Goal: Information Seeking & Learning: Understand process/instructions

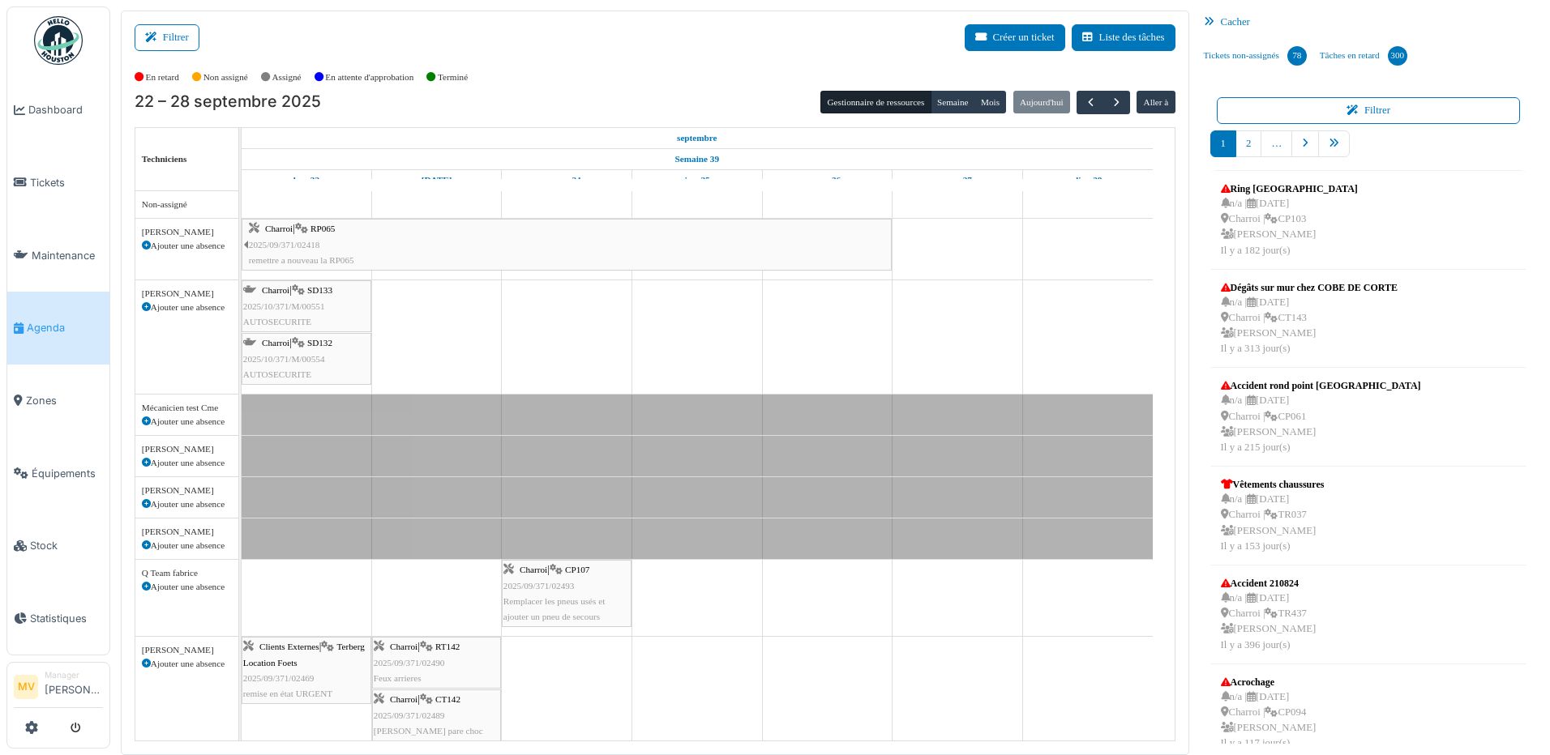
scroll to position [358, 0]
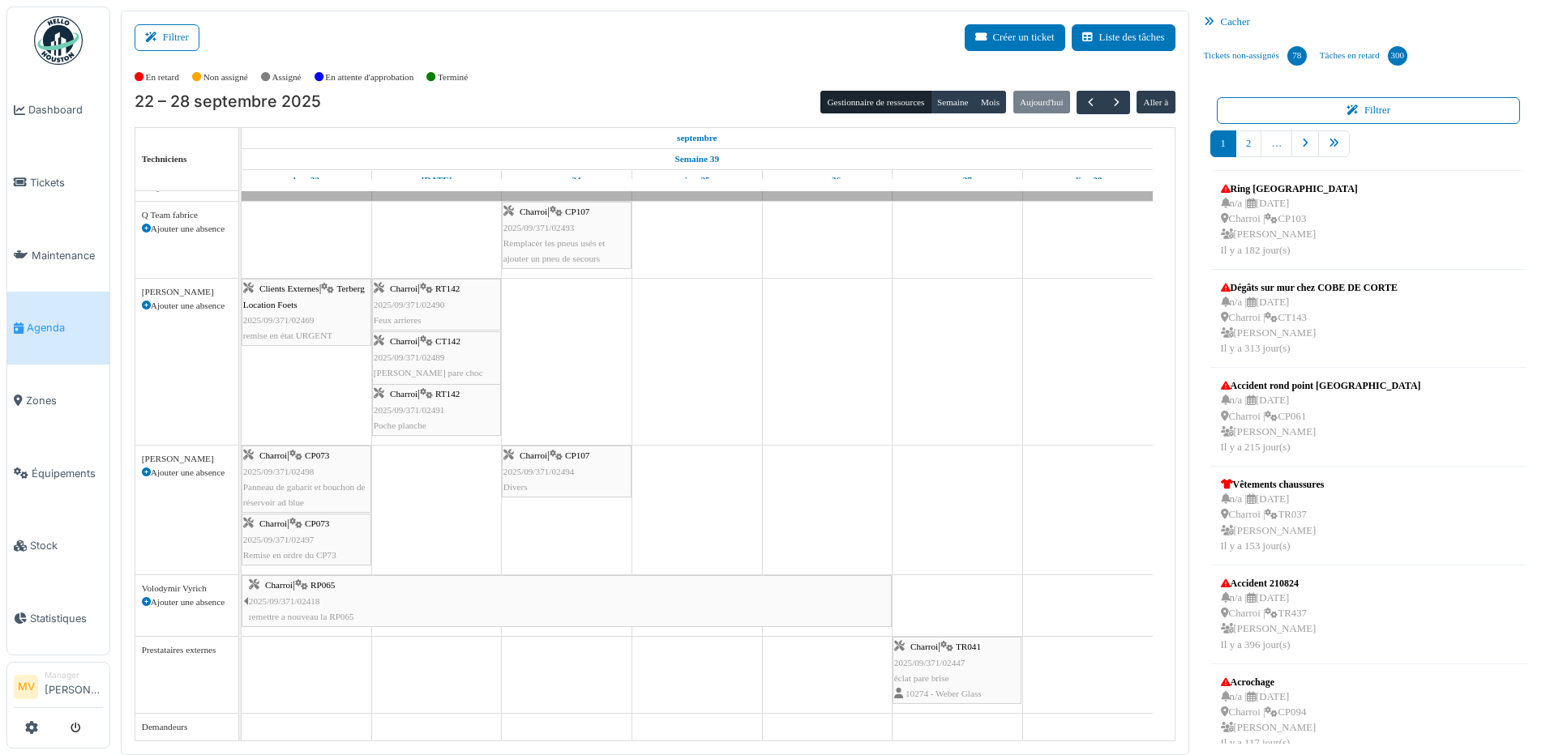
click at [338, 529] on div "Charroi | CP073 2025/09/371/02497 Remise en ordre du CP73" at bounding box center [306, 539] width 126 height 47
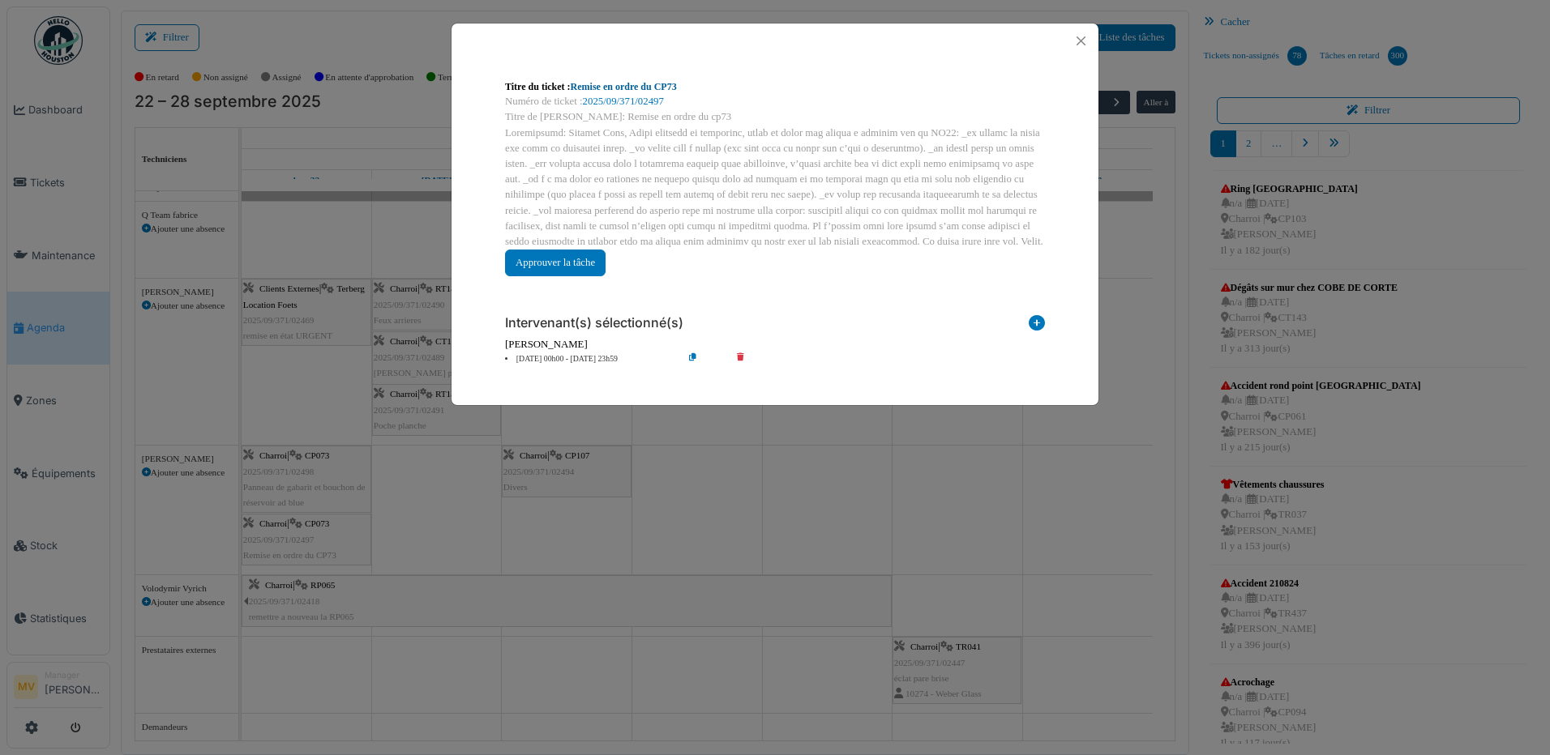
click at [620, 81] on link "Remise en ordre du CP73" at bounding box center [624, 86] width 106 height 11
click at [1082, 40] on button "Close" at bounding box center [1081, 41] width 22 height 22
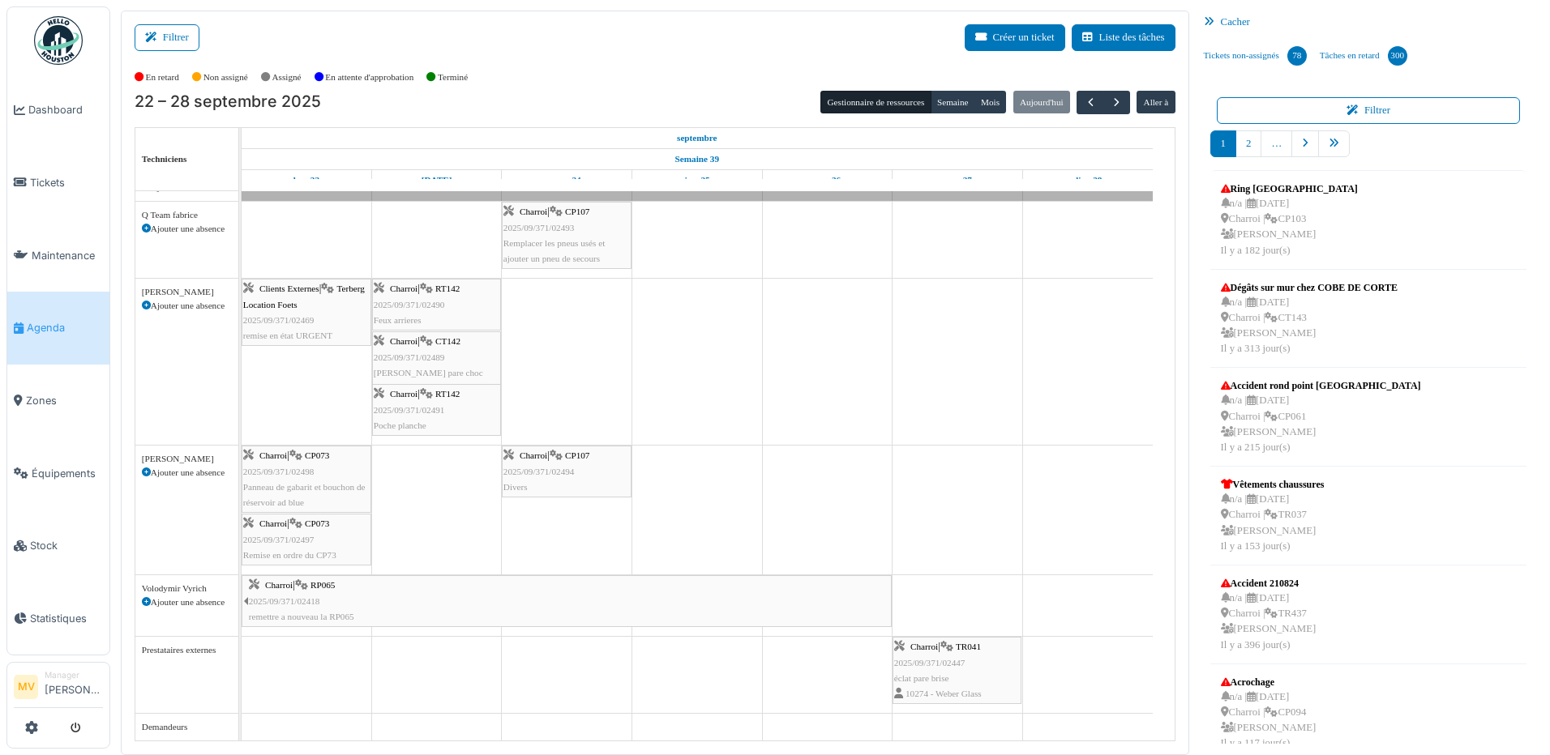
click at [428, 194] on div "Vacances" at bounding box center [697, 180] width 911 height 41
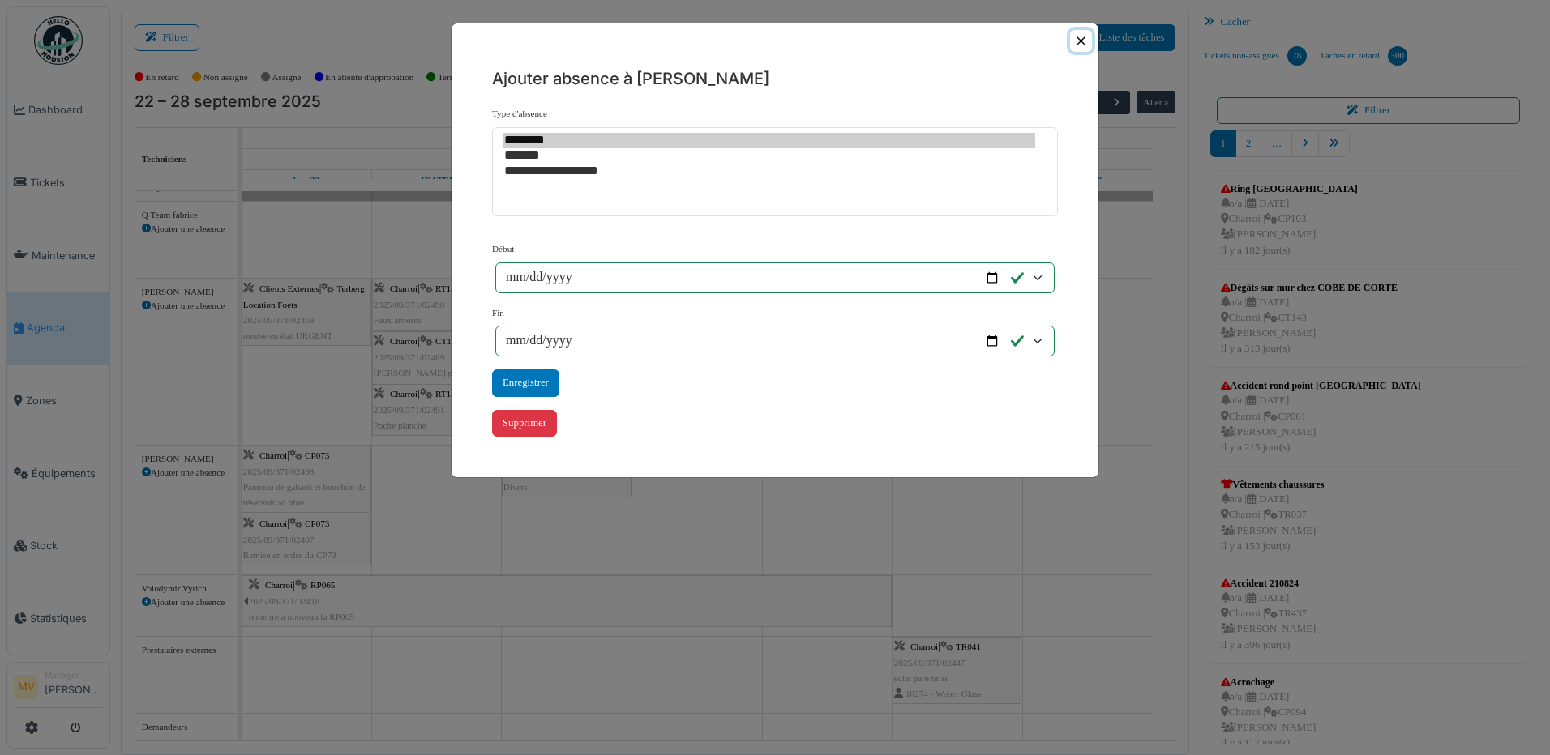
drag, startPoint x: 1082, startPoint y: 42, endPoint x: 1032, endPoint y: 102, distance: 77.7
click at [1081, 44] on button "Close" at bounding box center [1081, 41] width 22 height 22
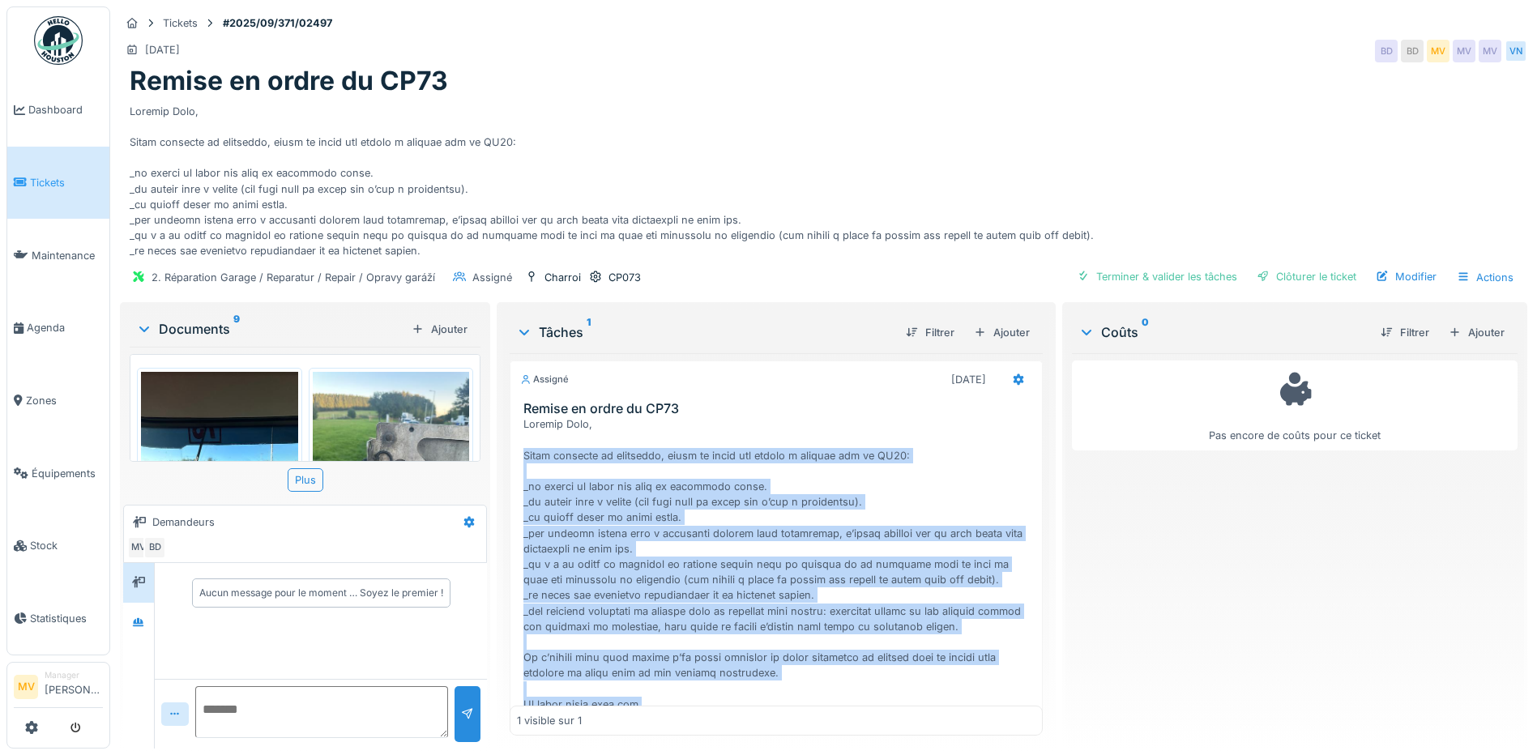
drag, startPoint x: 517, startPoint y: 449, endPoint x: 904, endPoint y: 703, distance: 462.8
click at [904, 703] on div "Remise en ordre du CP73" at bounding box center [777, 572] width 532 height 342
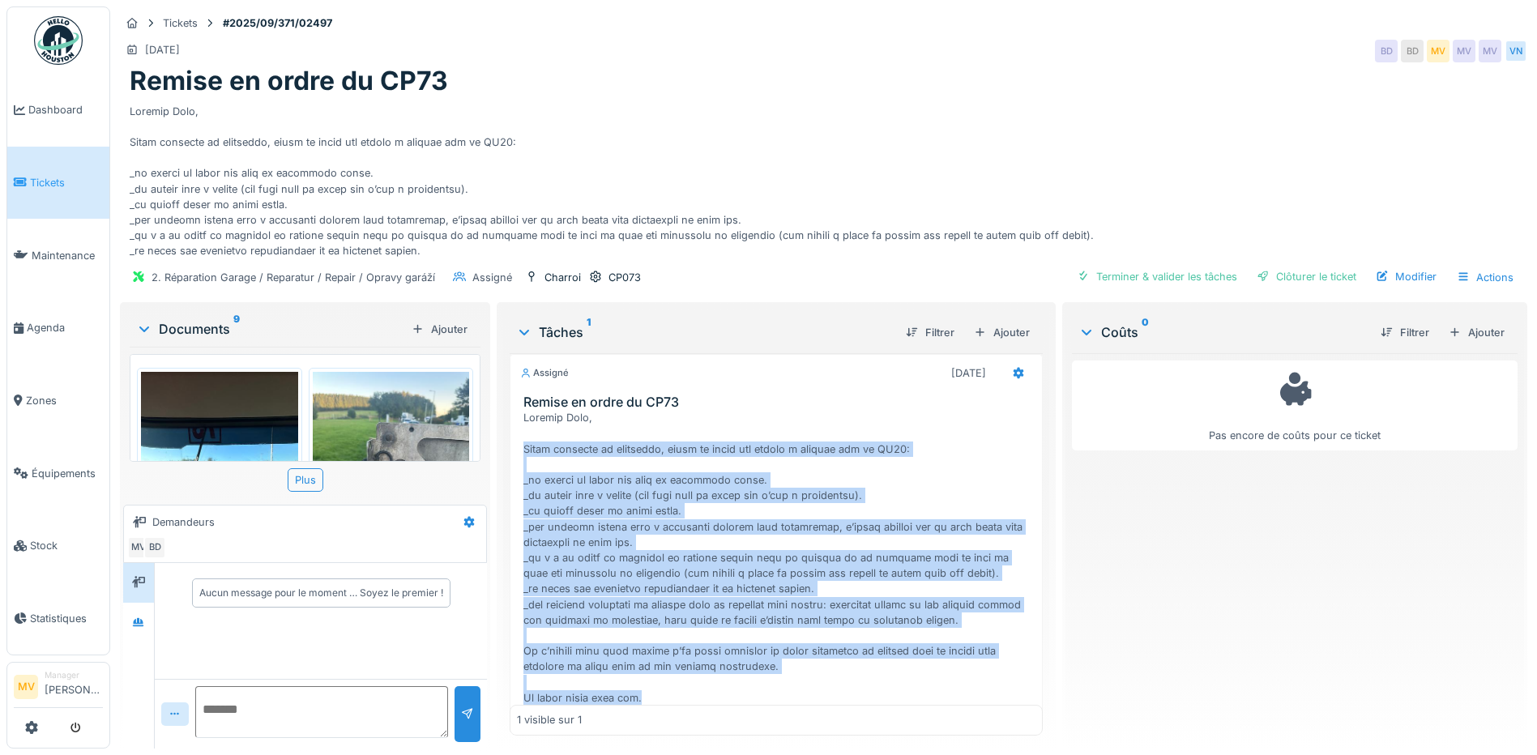
drag, startPoint x: 904, startPoint y: 703, endPoint x: 794, endPoint y: 564, distance: 177.2
click at [264, 412] on img at bounding box center [219, 476] width 157 height 209
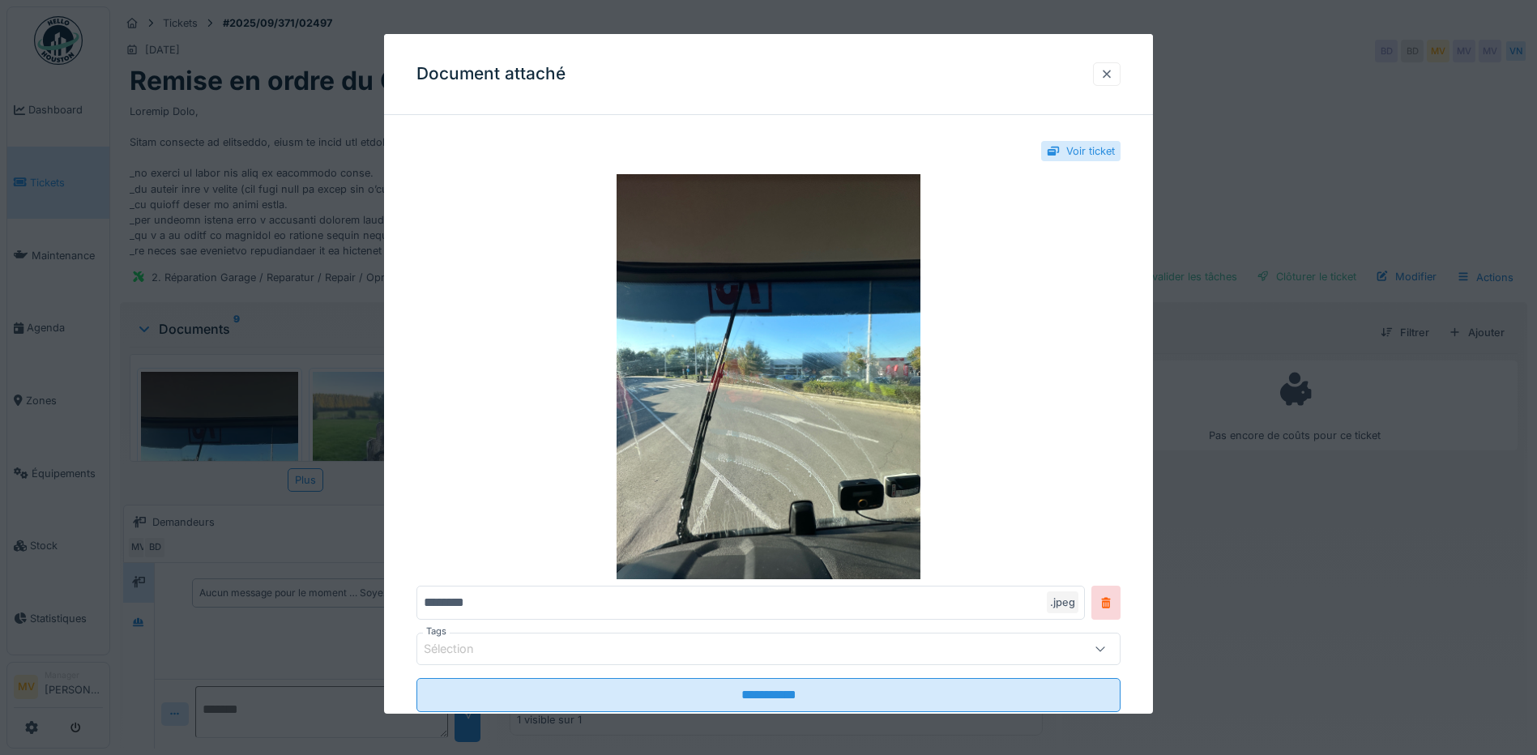
click at [1108, 75] on div at bounding box center [1107, 73] width 13 height 15
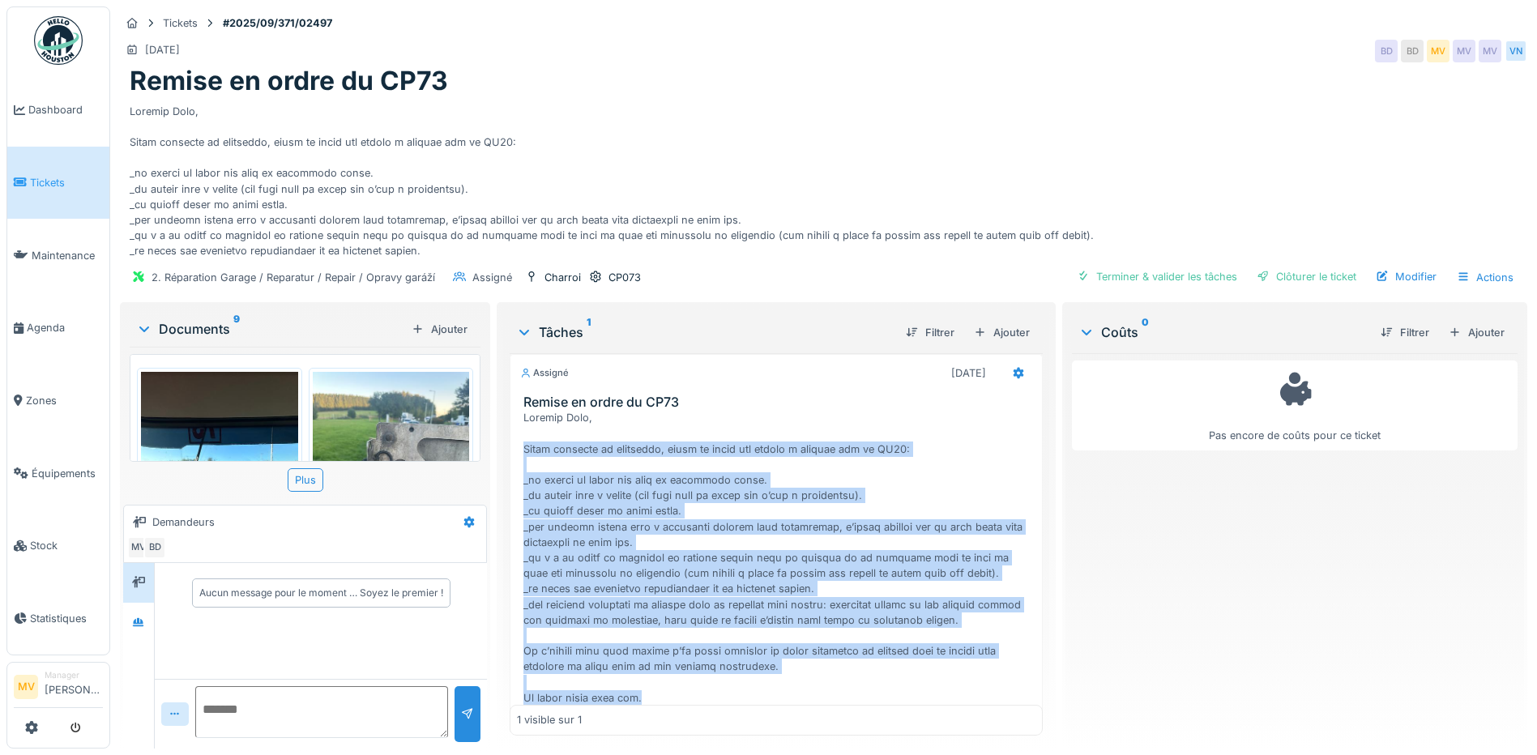
click at [389, 392] on img at bounding box center [391, 476] width 157 height 209
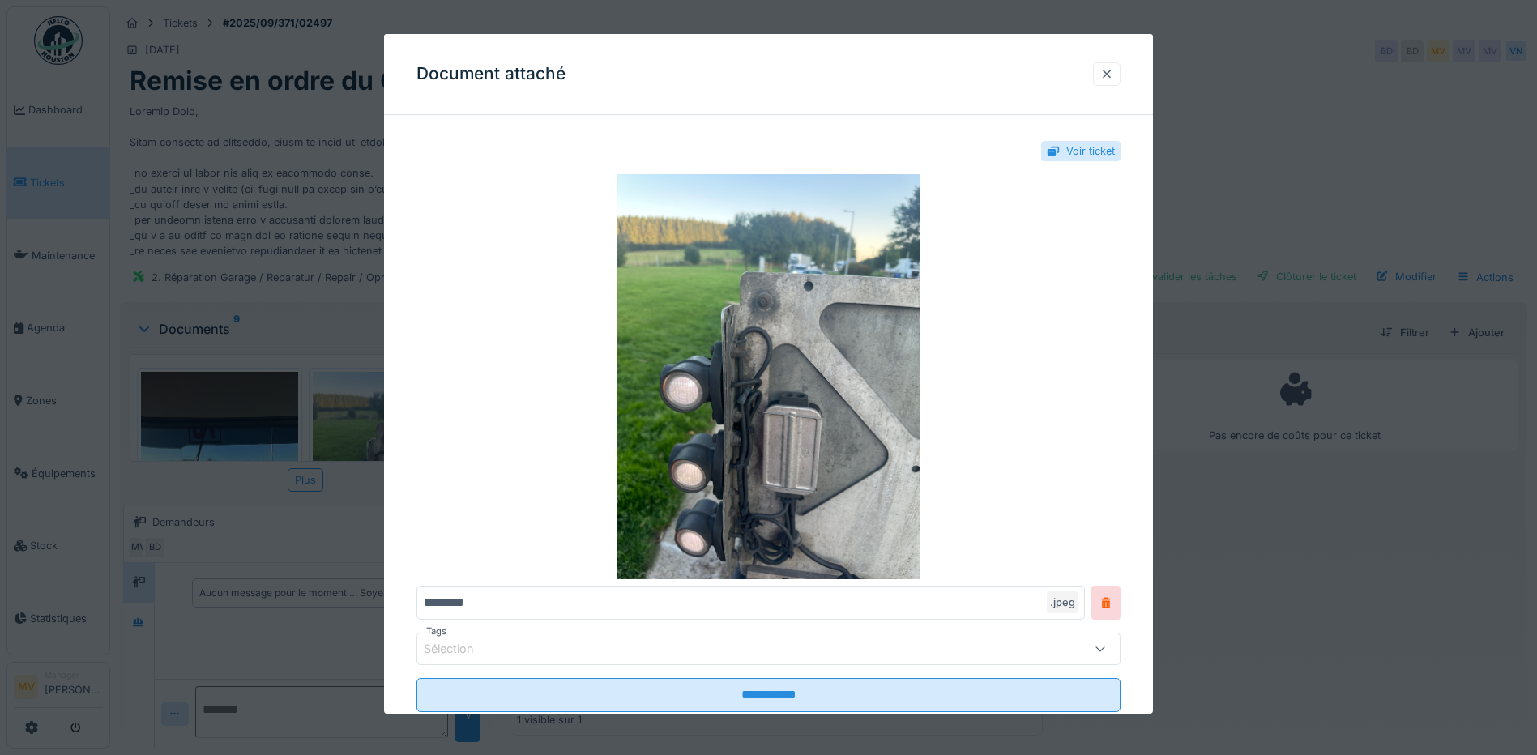
click at [1114, 75] on div at bounding box center [1107, 73] width 13 height 15
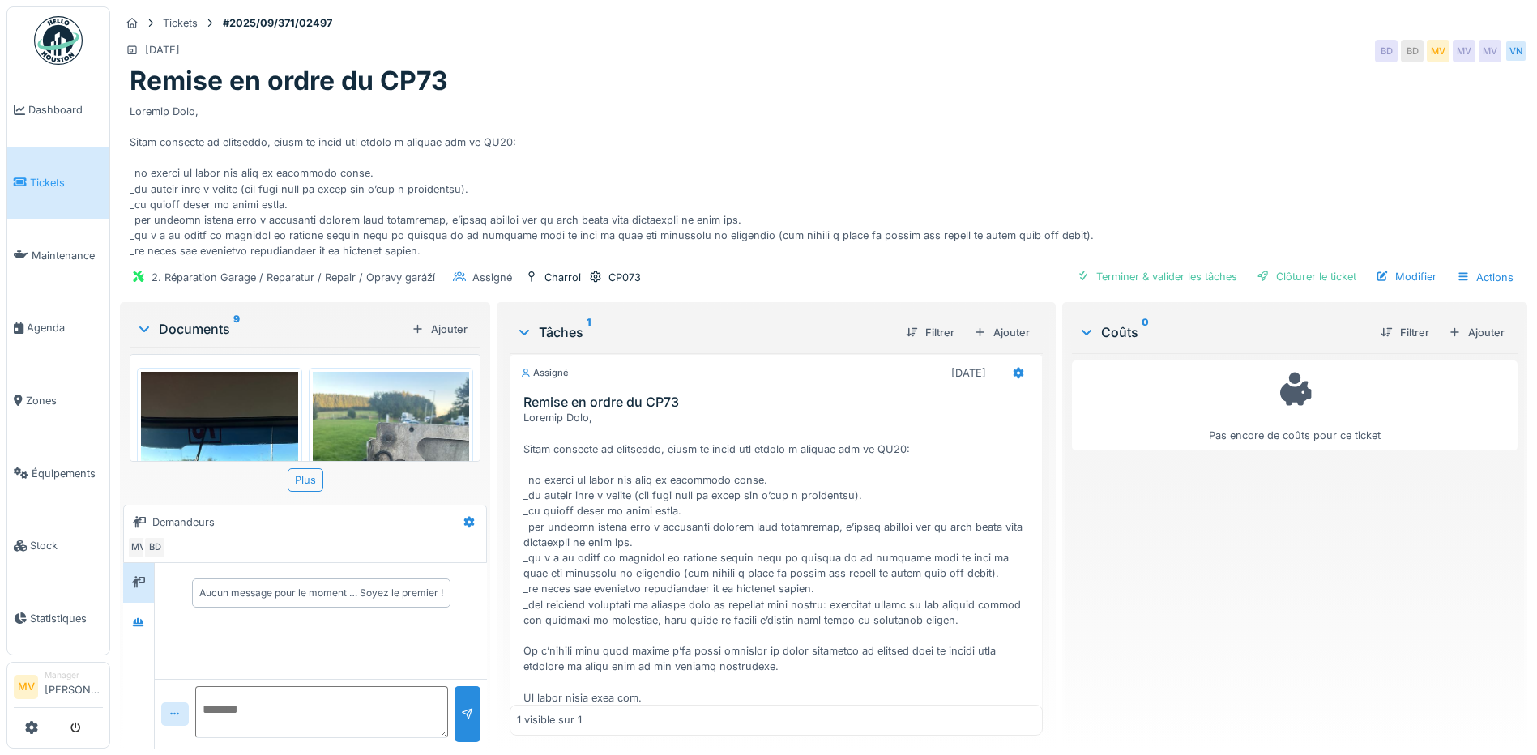
click at [814, 395] on h3 "Remise en ordre du CP73" at bounding box center [780, 402] width 512 height 15
